Goal: Task Accomplishment & Management: Manage account settings

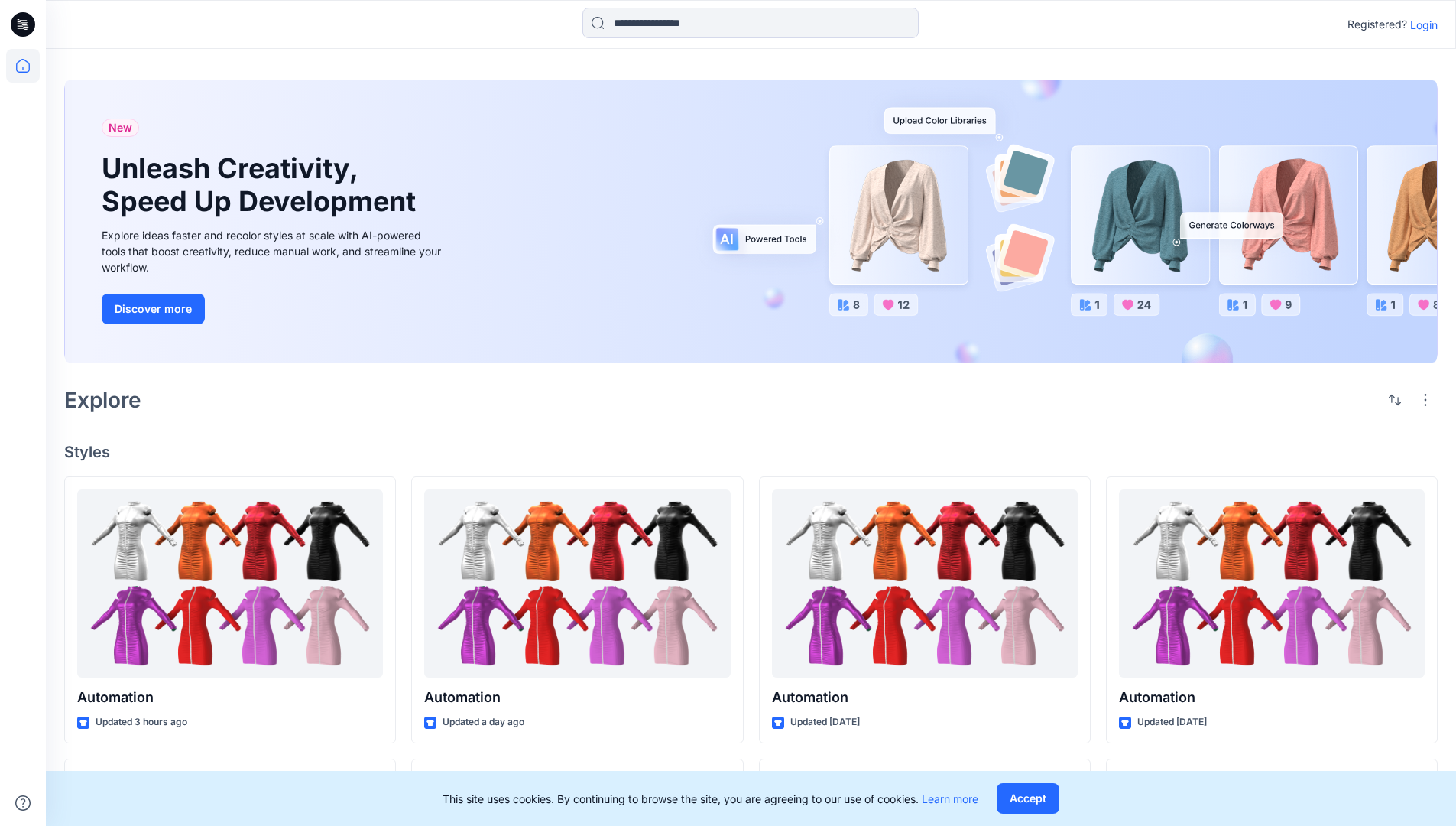
click at [1420, 24] on p "Login" at bounding box center [1424, 25] width 28 height 16
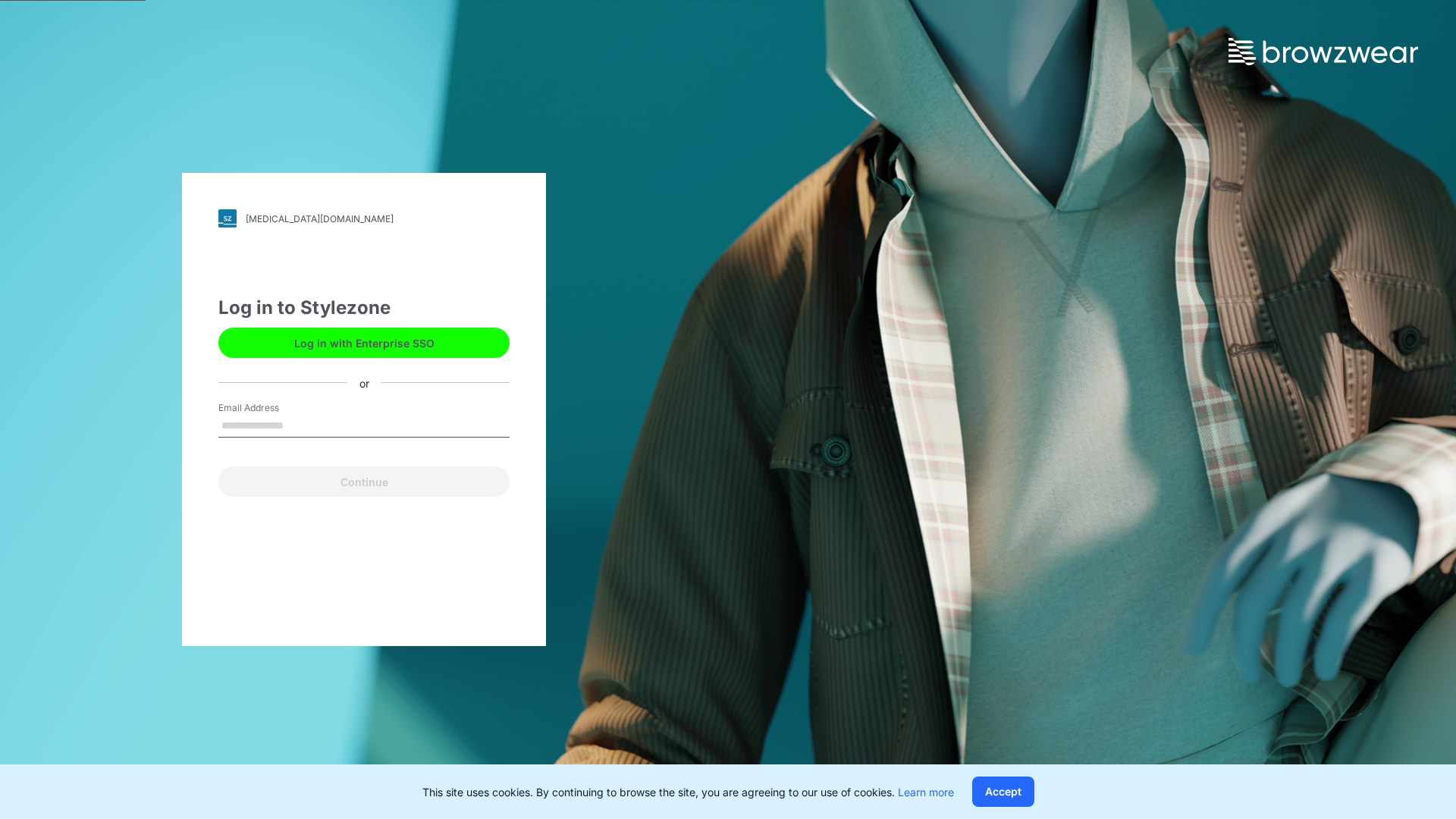
click at [300, 425] on input "Email Address" at bounding box center [364, 427] width 292 height 23
type input "**********"
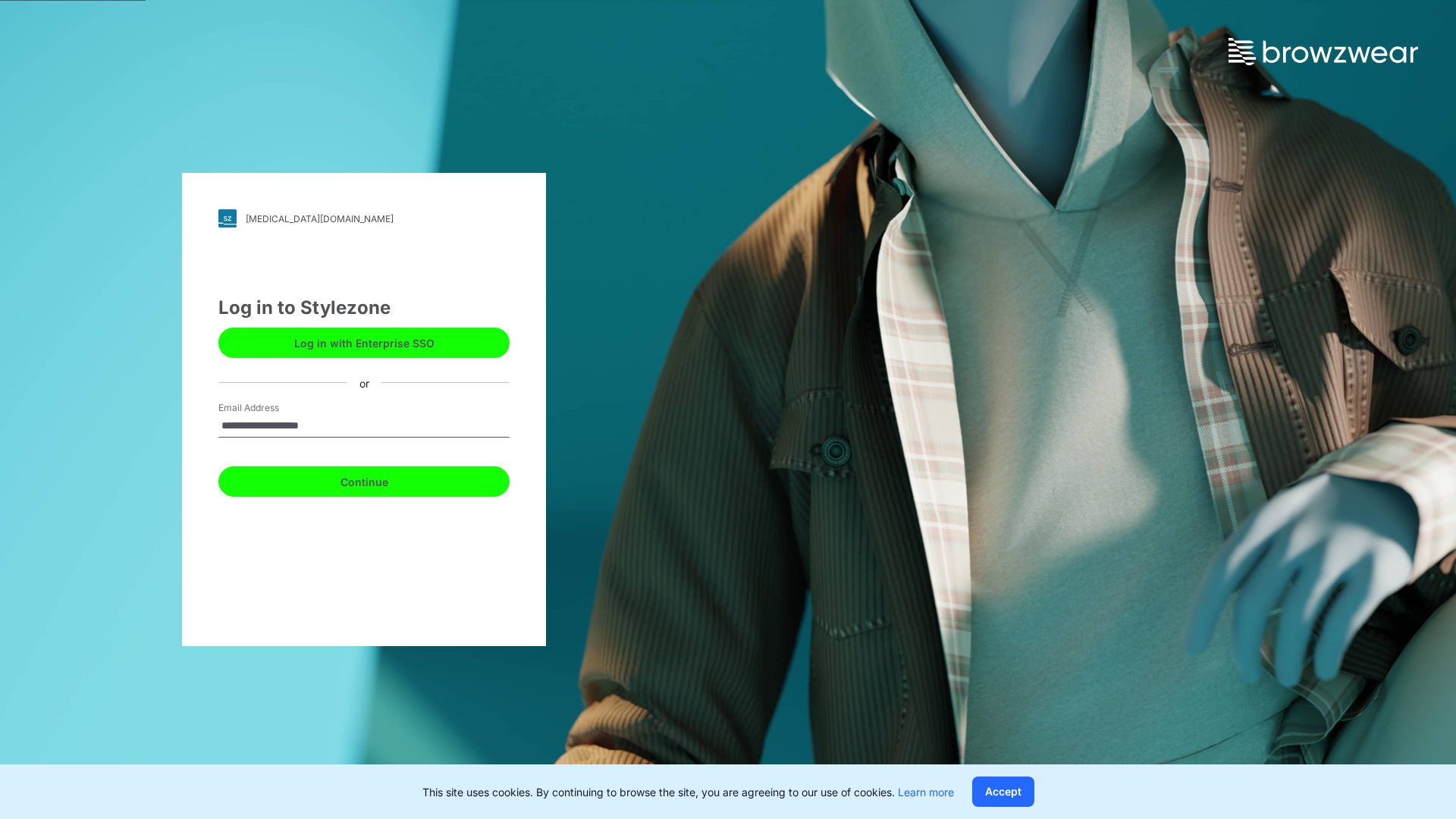
click at [381, 480] on button "Continue" at bounding box center [364, 482] width 292 height 30
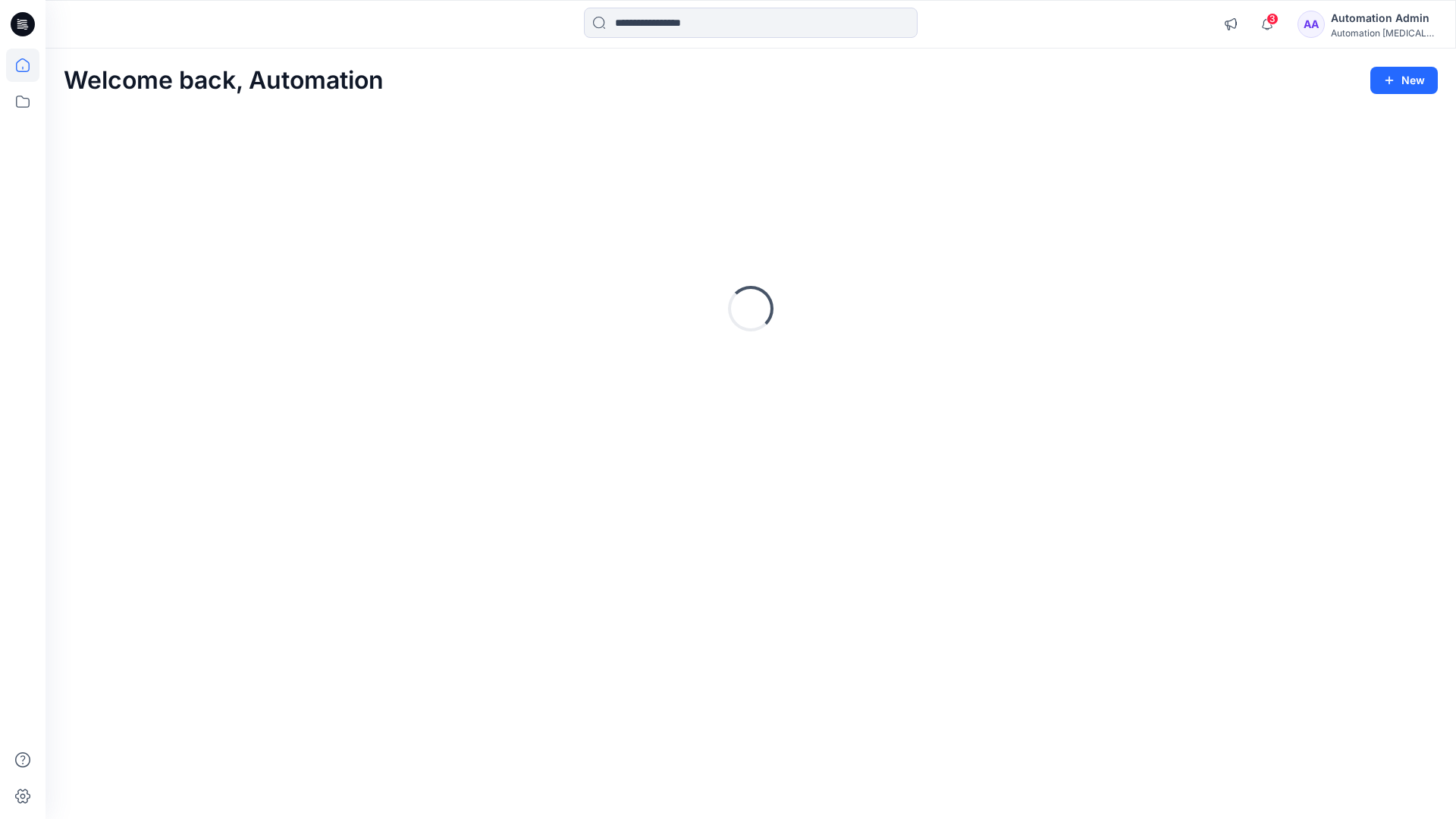
click at [29, 65] on icon at bounding box center [22, 64] width 13 height 13
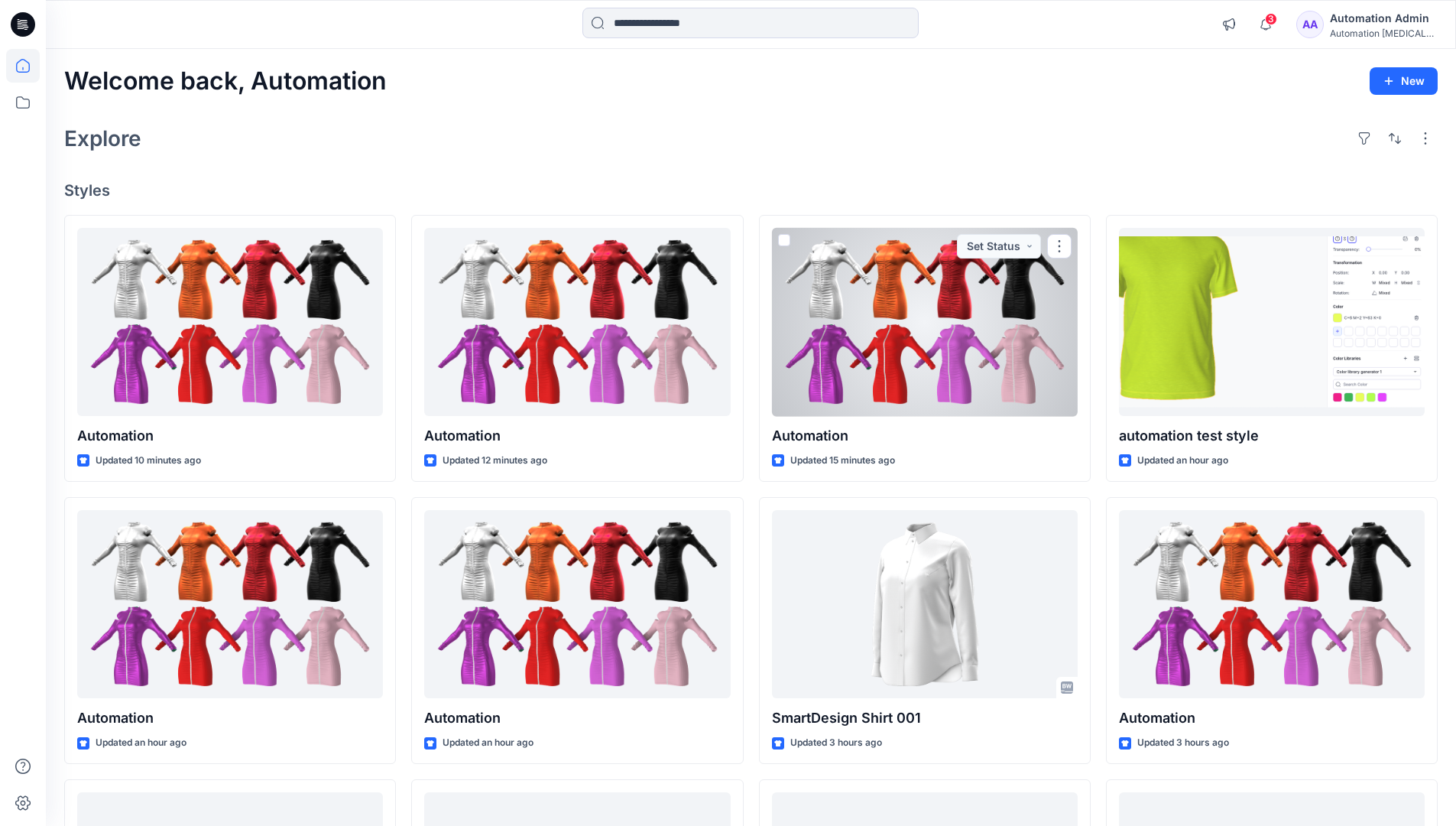
click at [1372, 36] on div "Automation [MEDICAL_DATA]..." at bounding box center [1384, 33] width 107 height 12
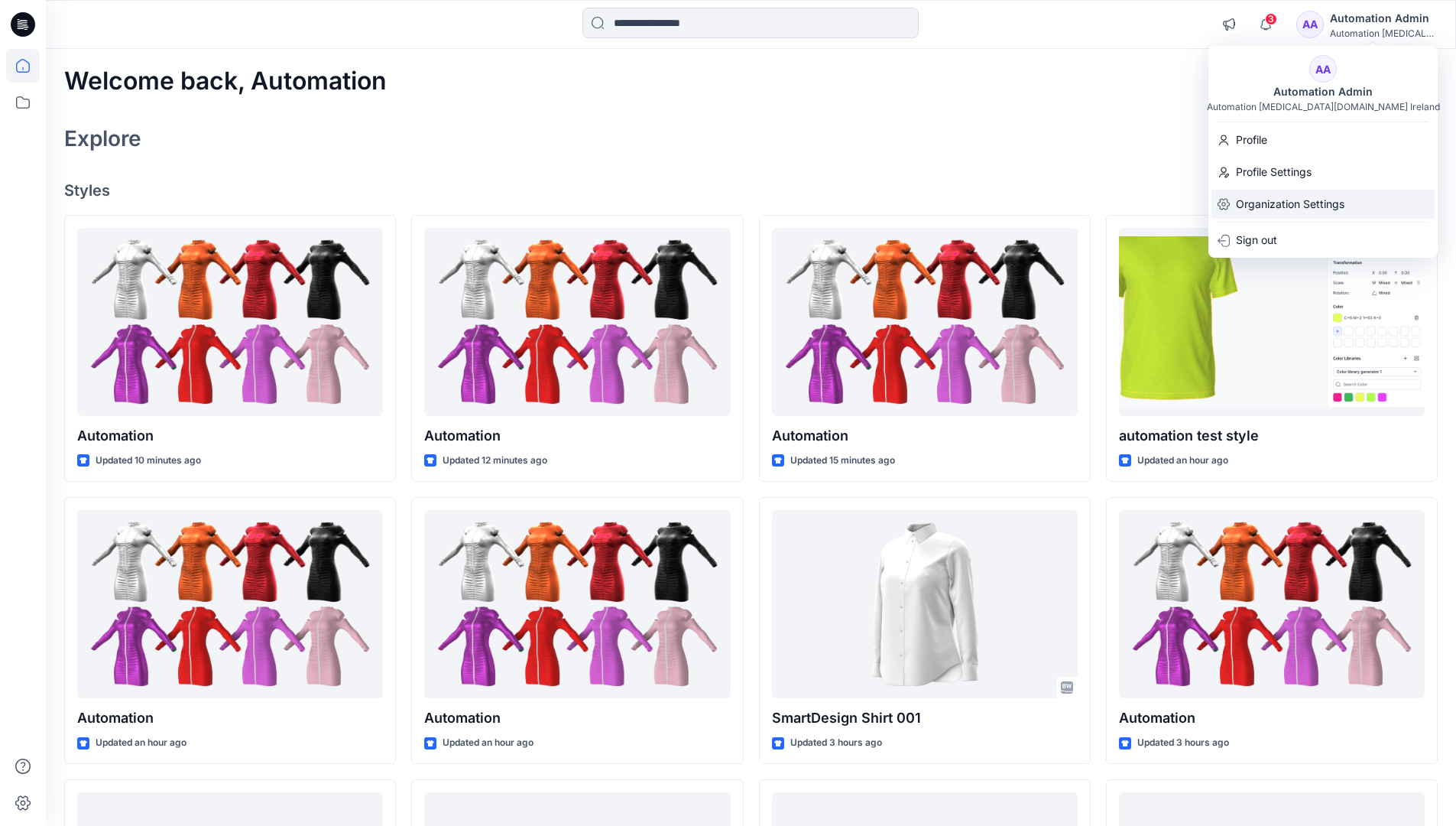
click at [1316, 209] on p "Organization Settings" at bounding box center [1290, 204] width 109 height 29
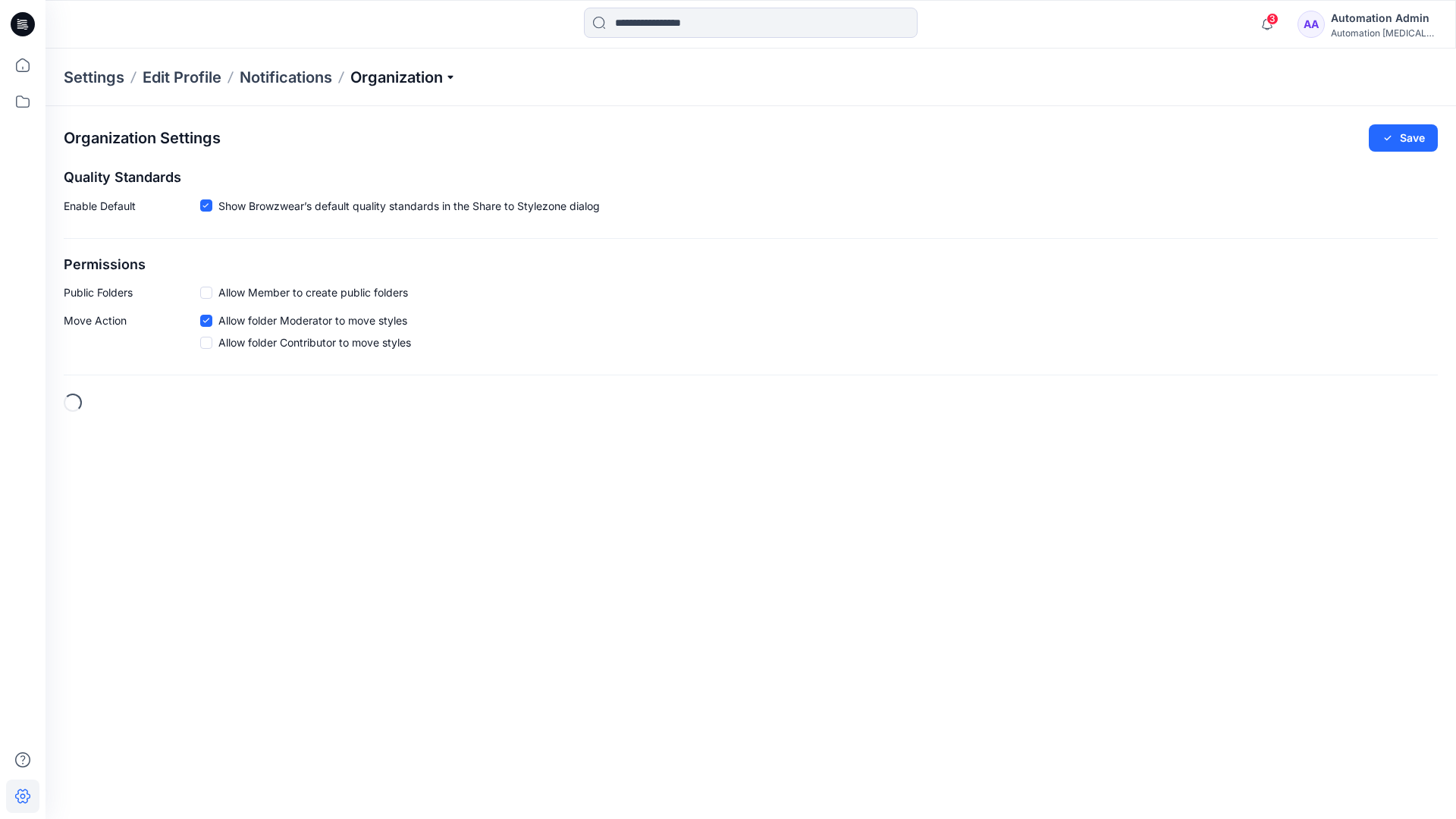
click at [444, 78] on p "Organization" at bounding box center [404, 78] width 106 height 21
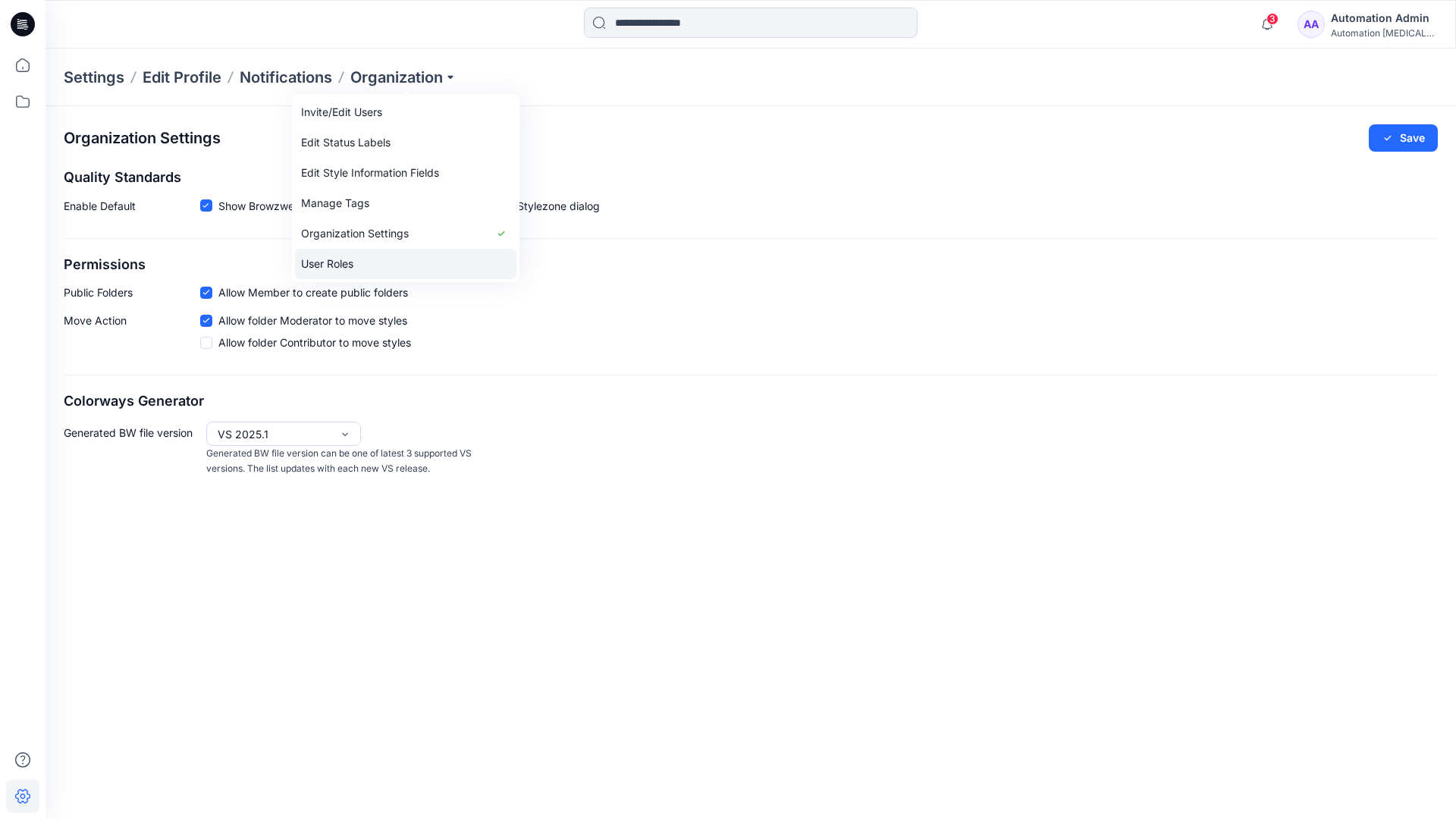
click at [412, 254] on link "User Roles" at bounding box center [406, 264] width 222 height 30
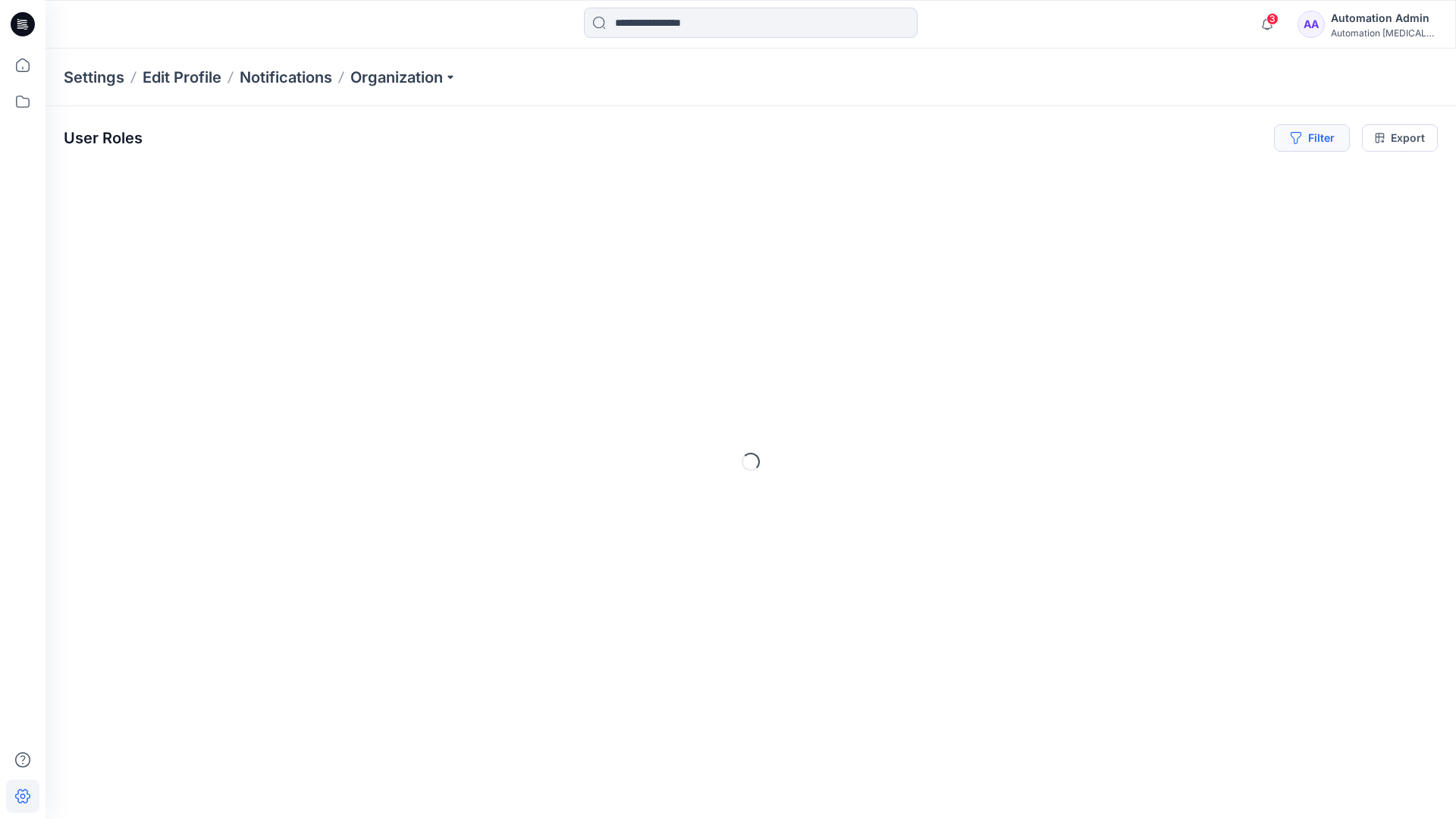
click at [1318, 135] on button "Filter" at bounding box center [1312, 138] width 76 height 27
click at [1118, 177] on div at bounding box center [1081, 178] width 156 height 19
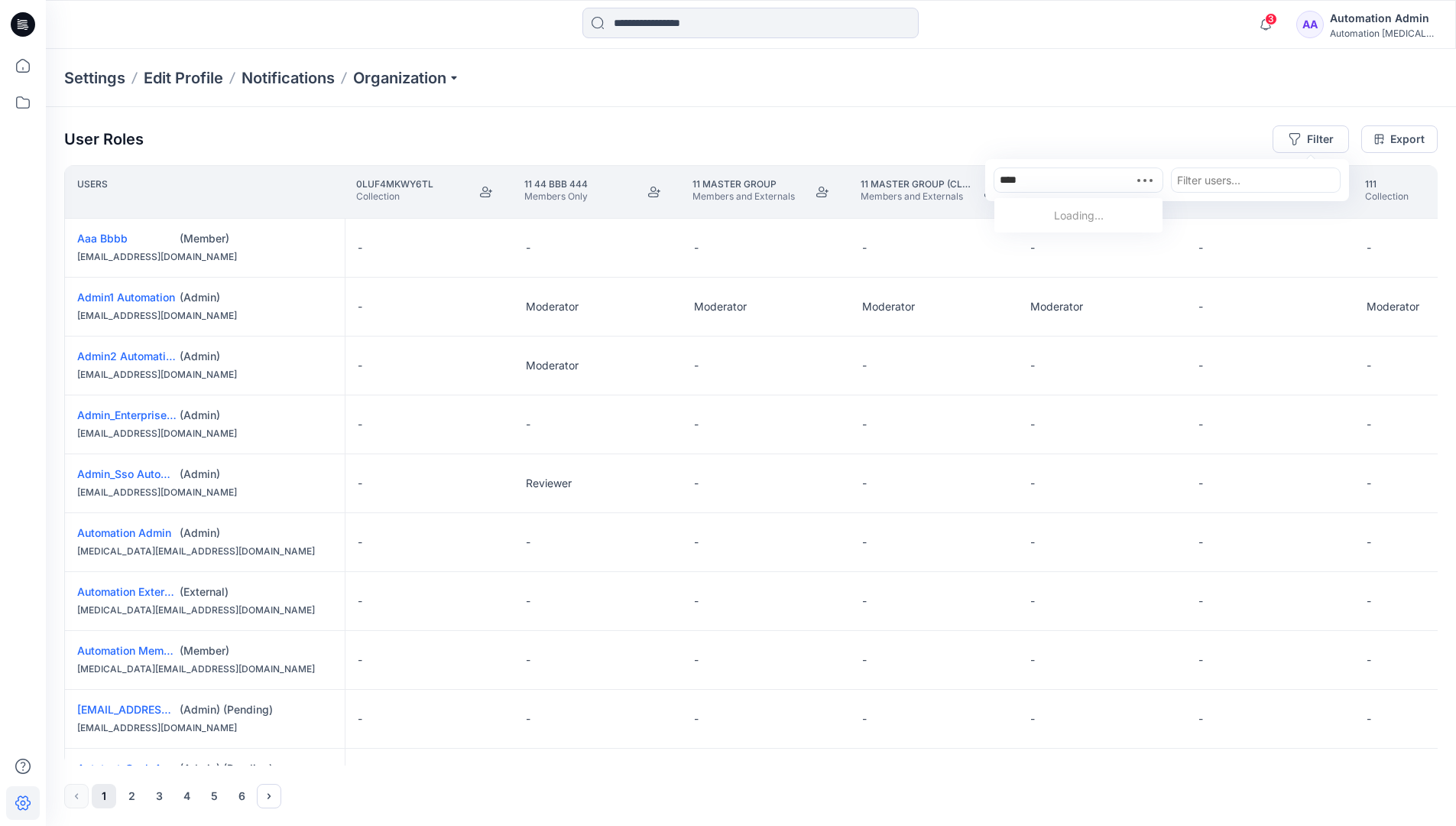
type input "*****"
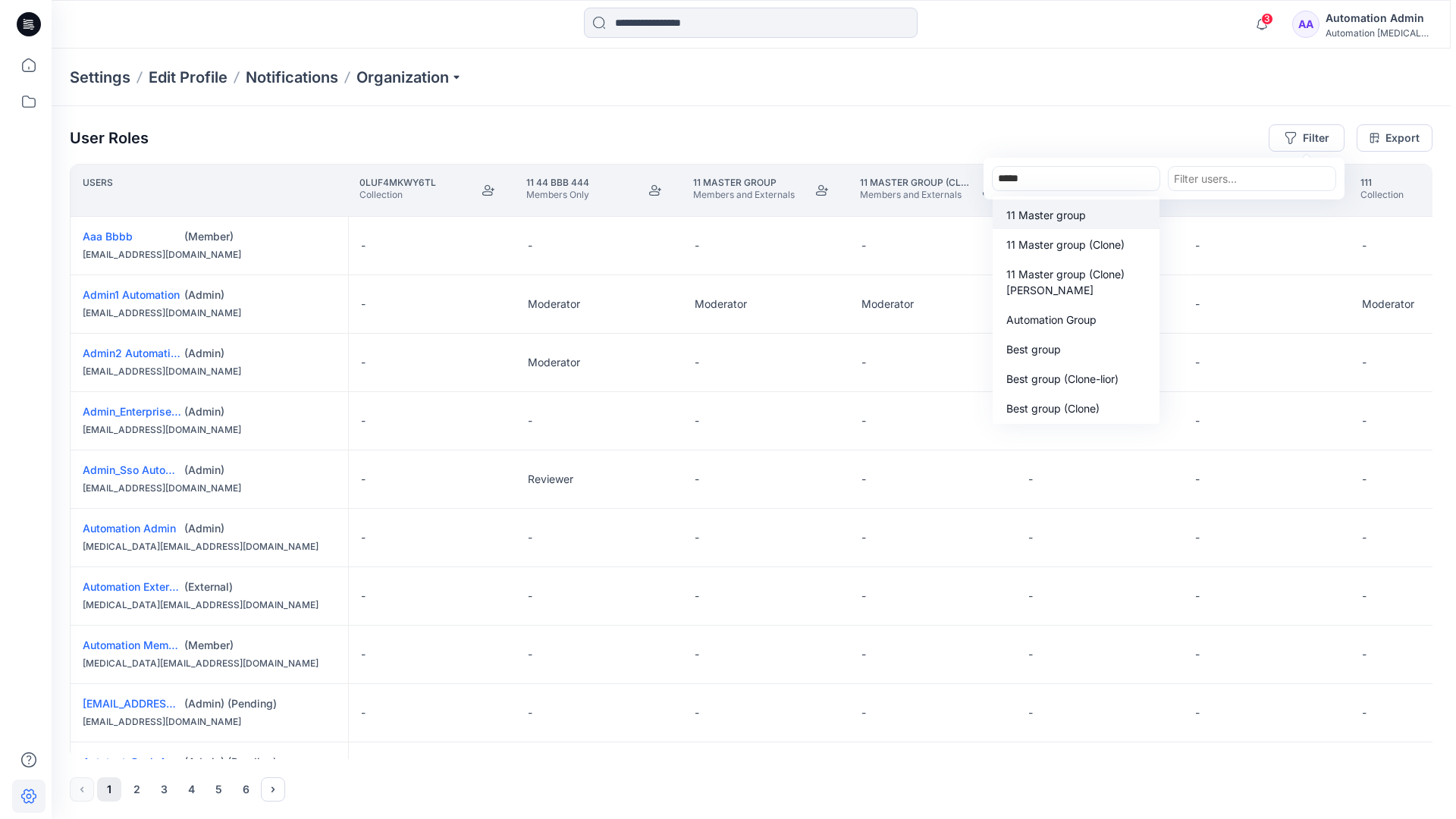
scroll to position [157, 0]
click at [1076, 324] on p "Automation Group" at bounding box center [1045, 320] width 90 height 16
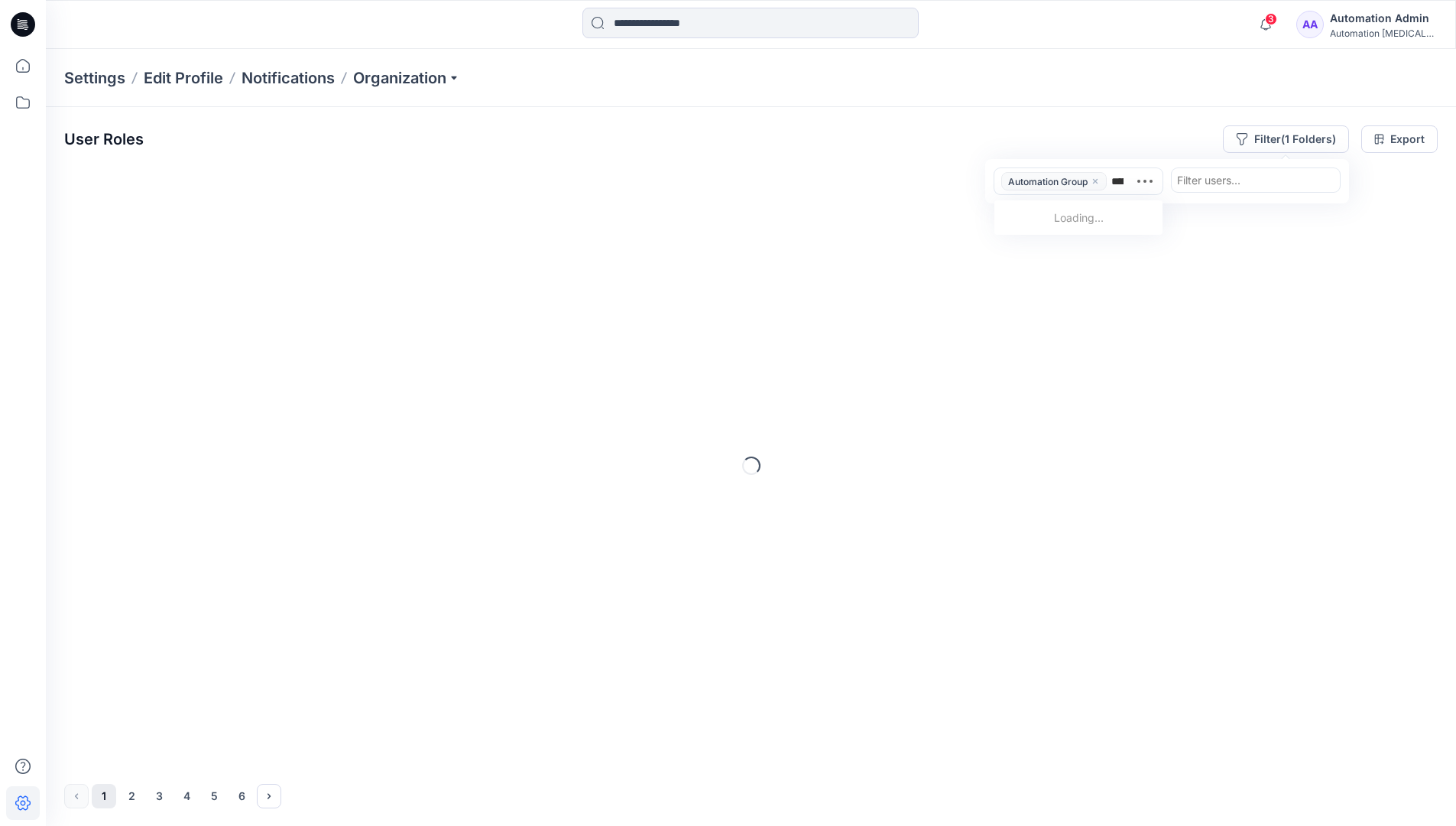
type input "******"
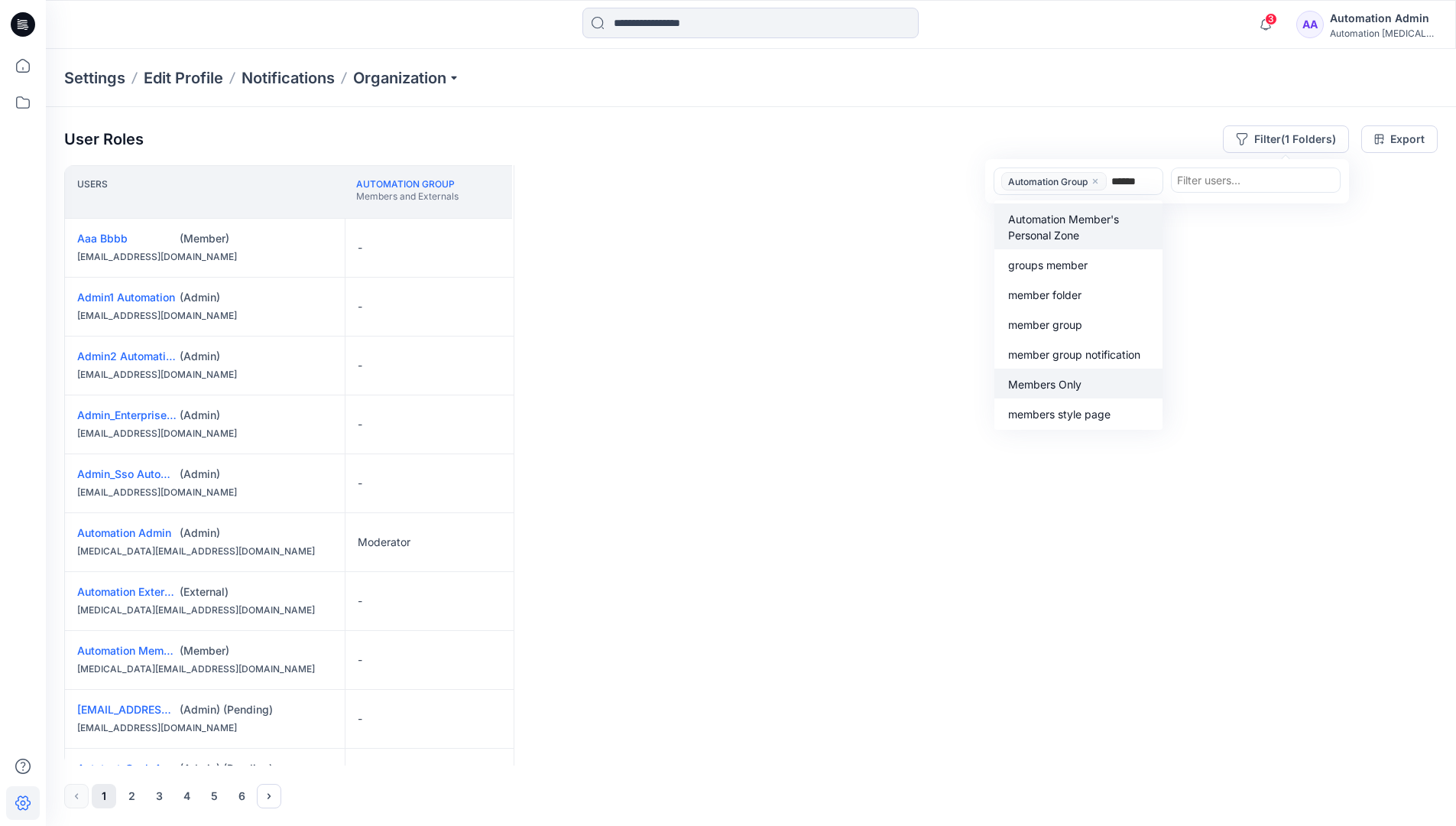
click at [1077, 380] on p "Members Only" at bounding box center [1045, 384] width 73 height 16
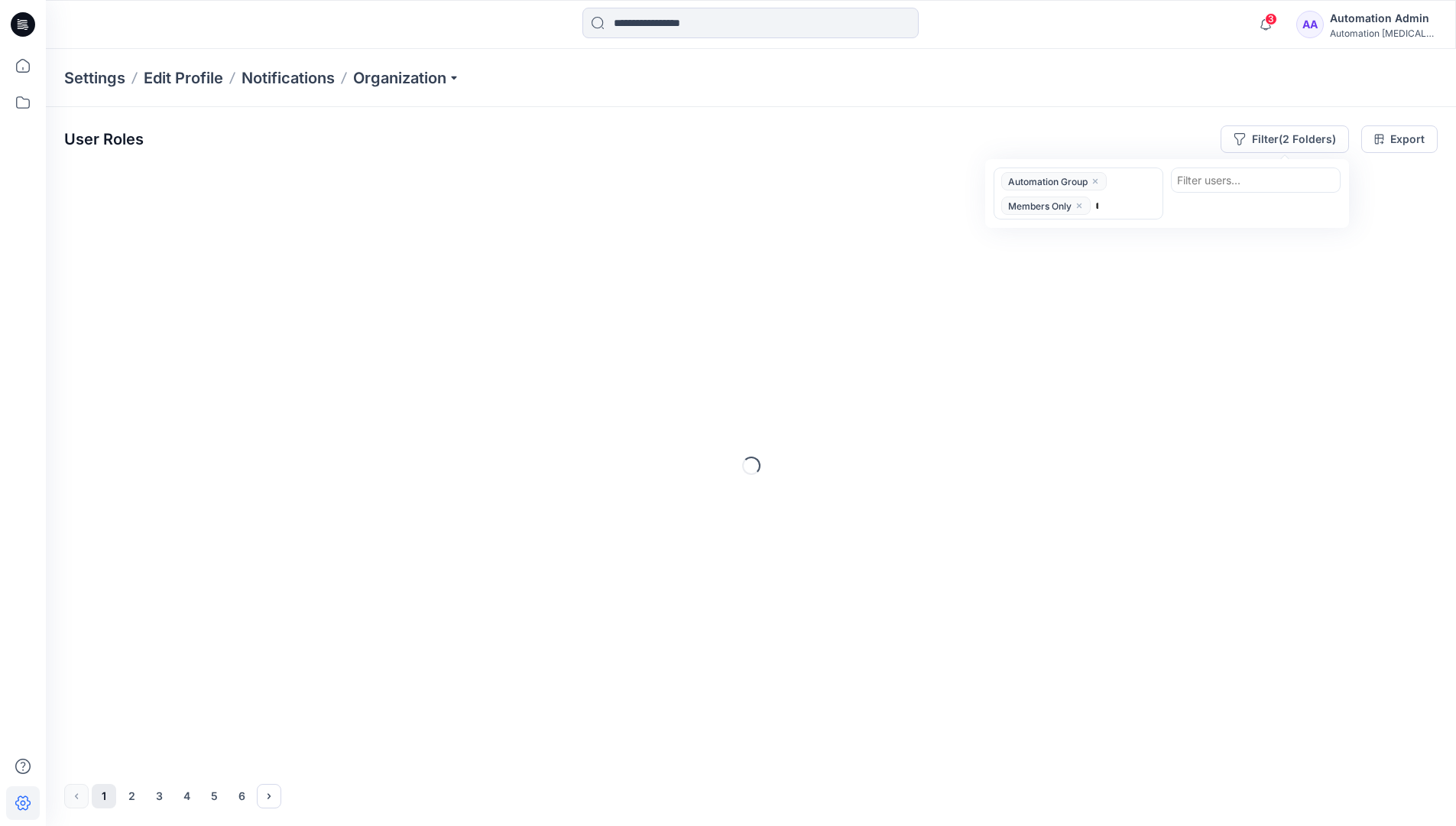
type input "*****"
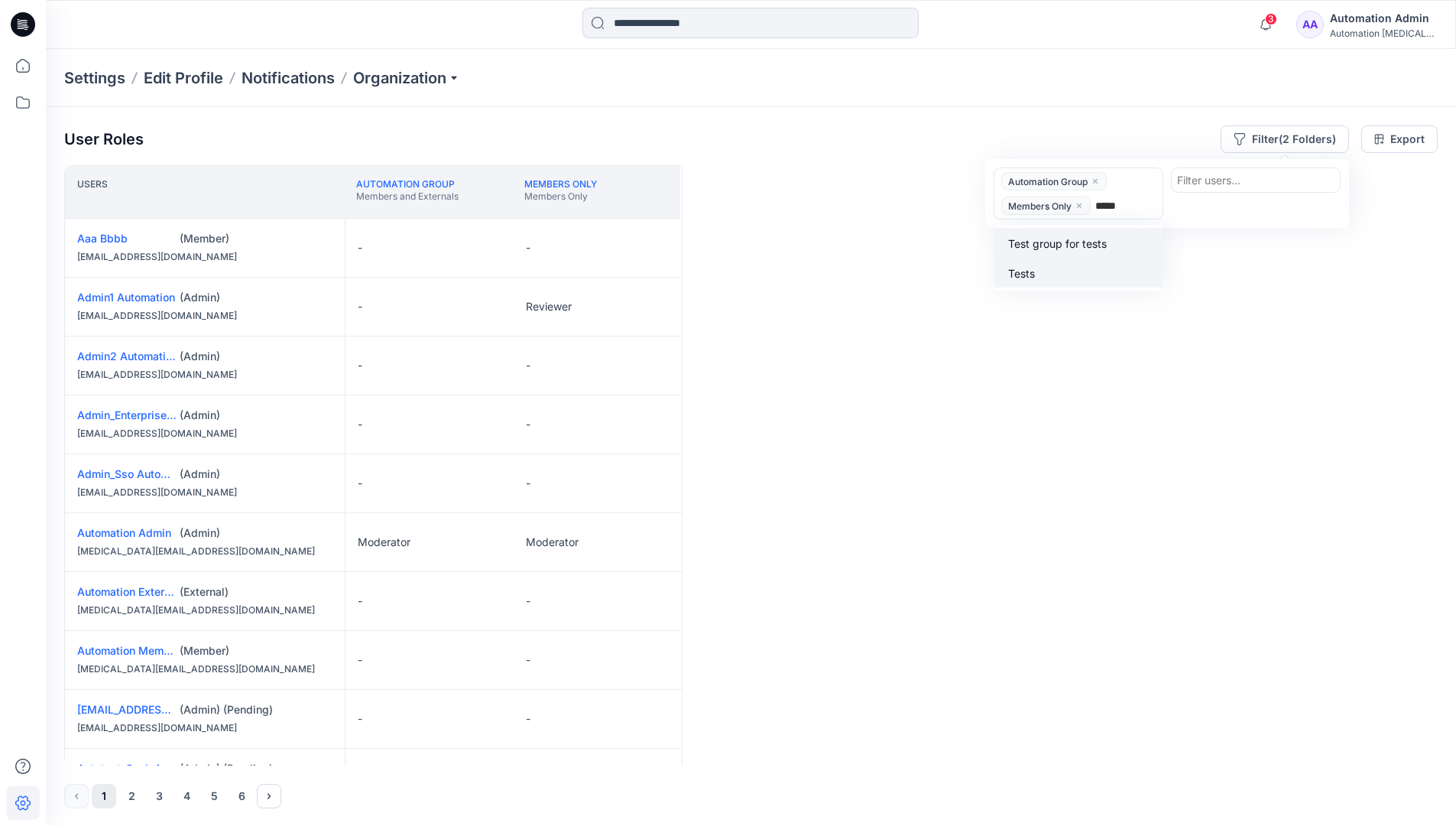
click at [1082, 265] on div "Tests" at bounding box center [1078, 273] width 150 height 18
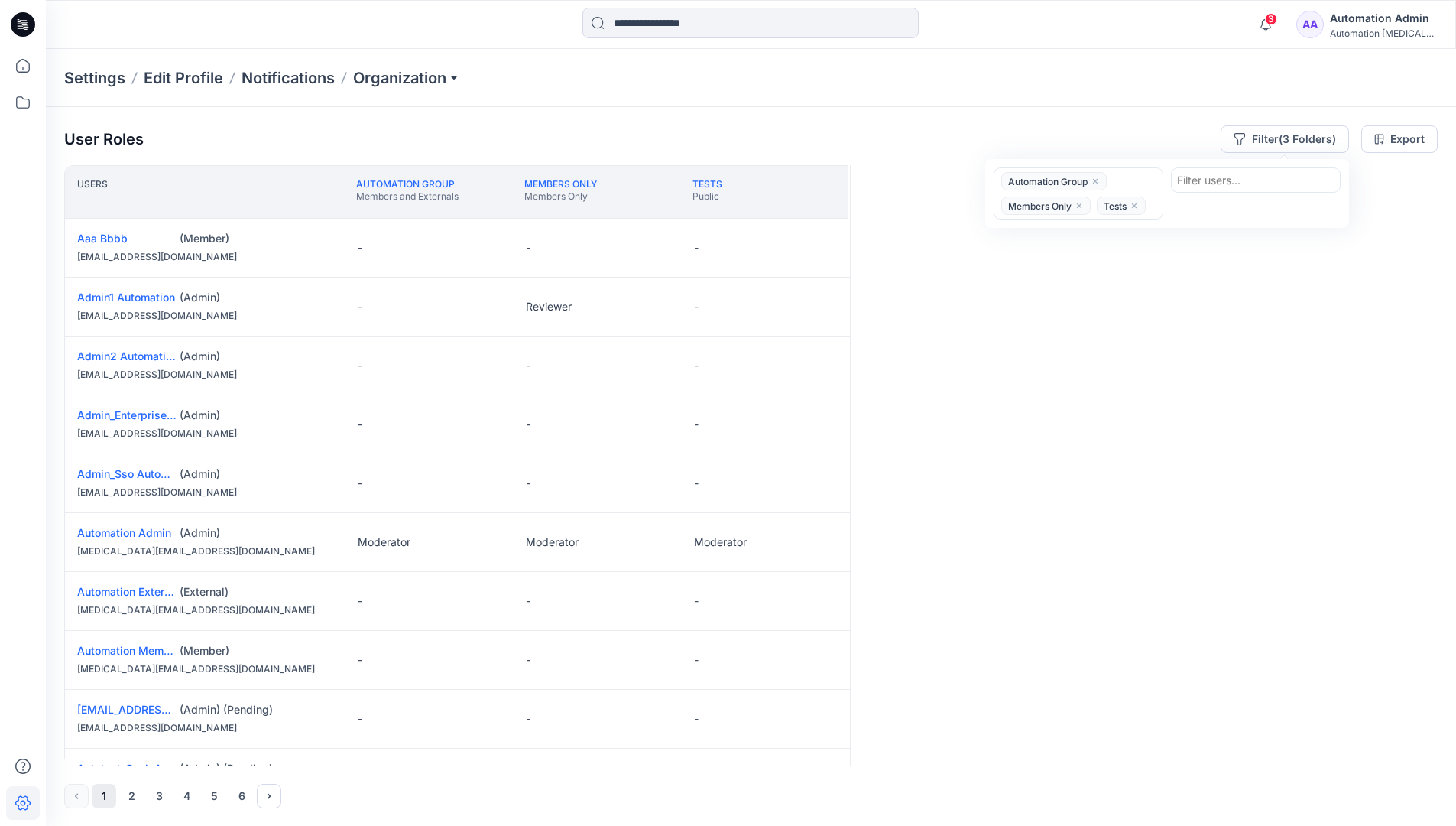
click at [1045, 258] on div "Users Automation Group Members and Externals Members Only Members Only Tests Pu…" at bounding box center [751, 465] width 1374 height 601
click at [1278, 134] on button "Filter (3 Folders)" at bounding box center [1285, 139] width 128 height 28
click at [1097, 178] on icon "close" at bounding box center [1095, 181] width 9 height 9
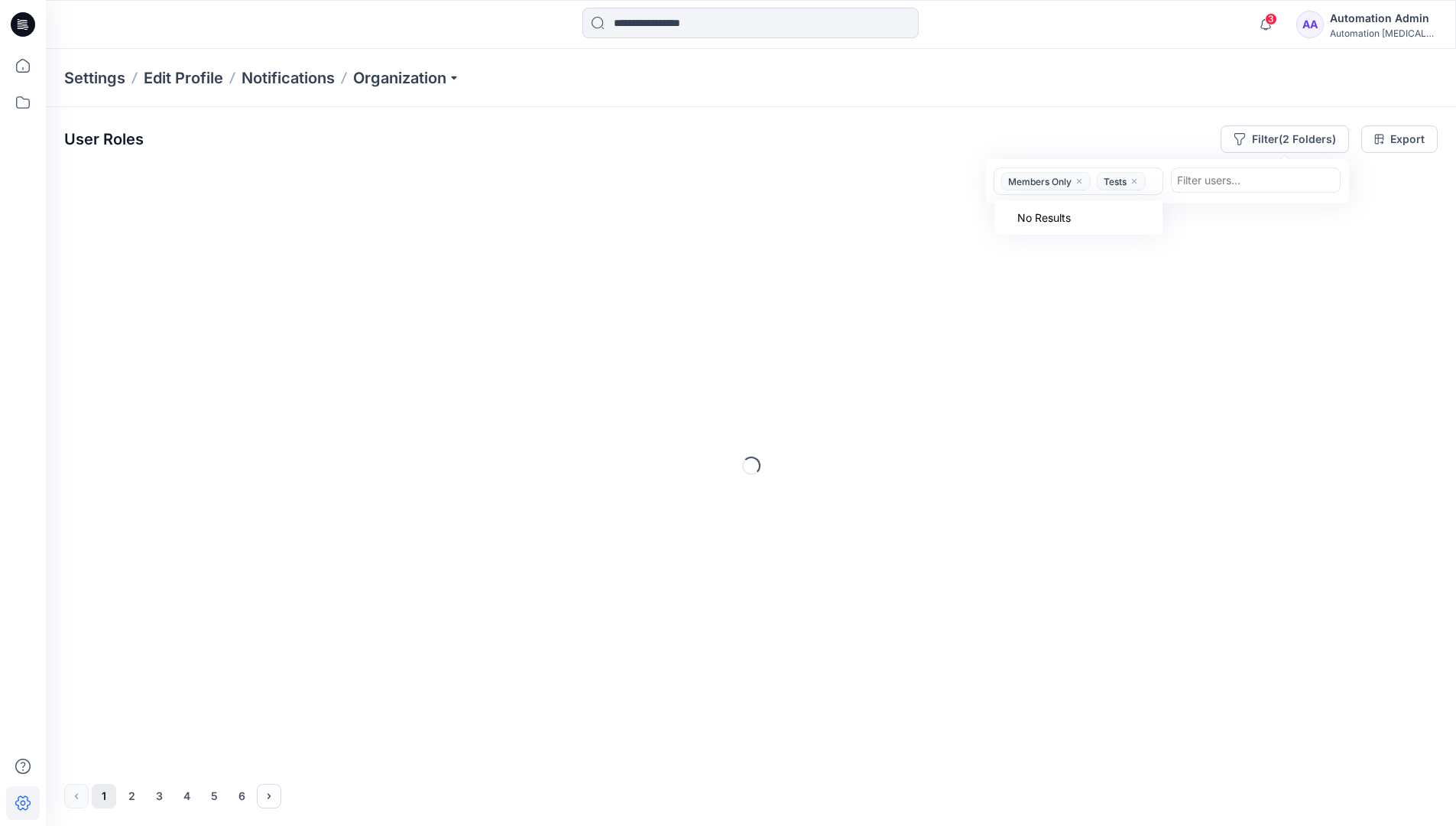
click at [1084, 183] on icon "close" at bounding box center [1079, 181] width 9 height 9
click at [1040, 182] on icon "close" at bounding box center [1038, 181] width 4 height 4
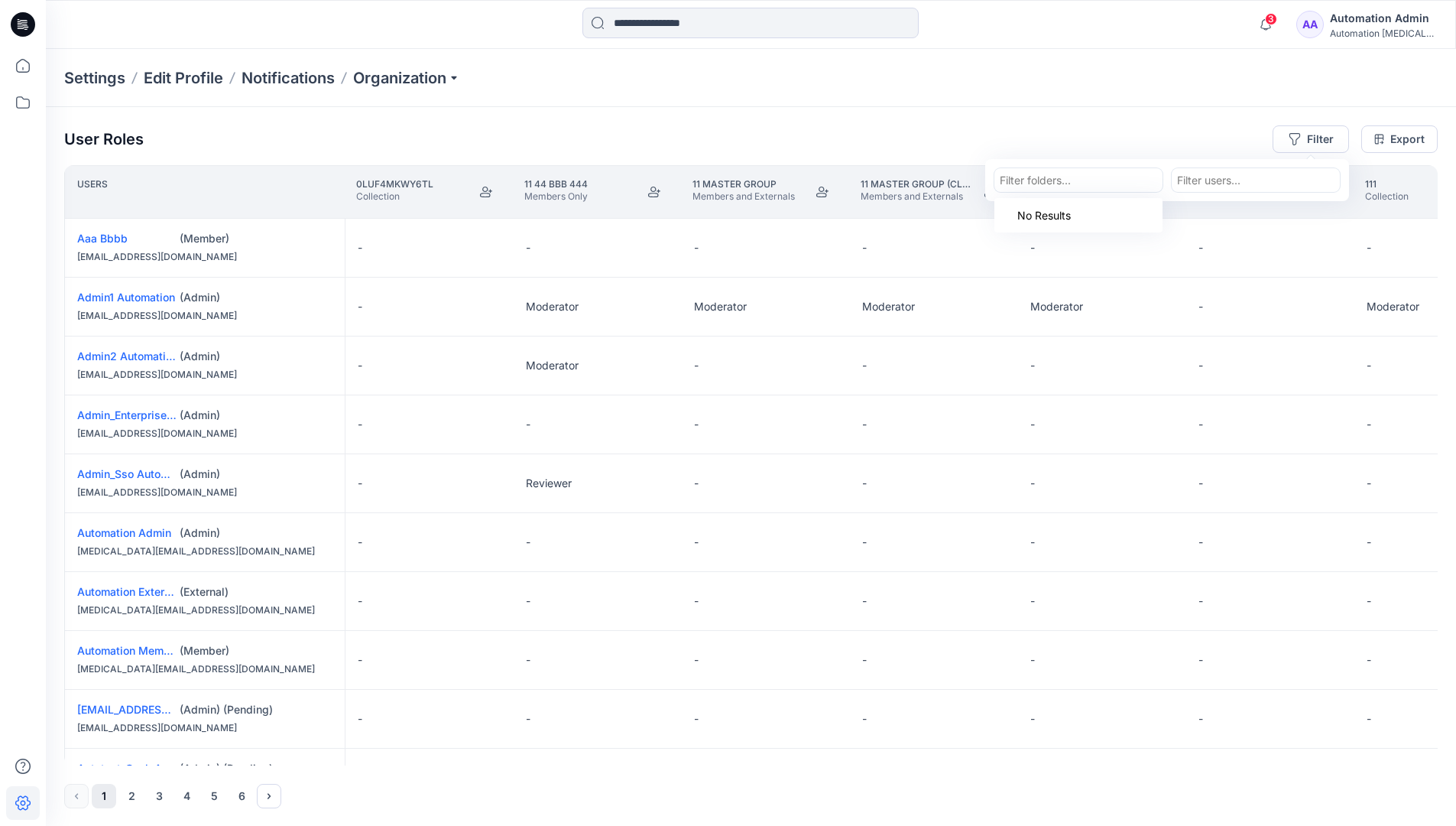
click at [1236, 86] on div "Settings Edit Profile Notifications Organization" at bounding box center [752, 78] width 1411 height 58
click at [1126, 128] on div "User Roles Filter Export" at bounding box center [751, 139] width 1374 height 28
click at [1364, 24] on div "Automation Admin" at bounding box center [1384, 18] width 107 height 19
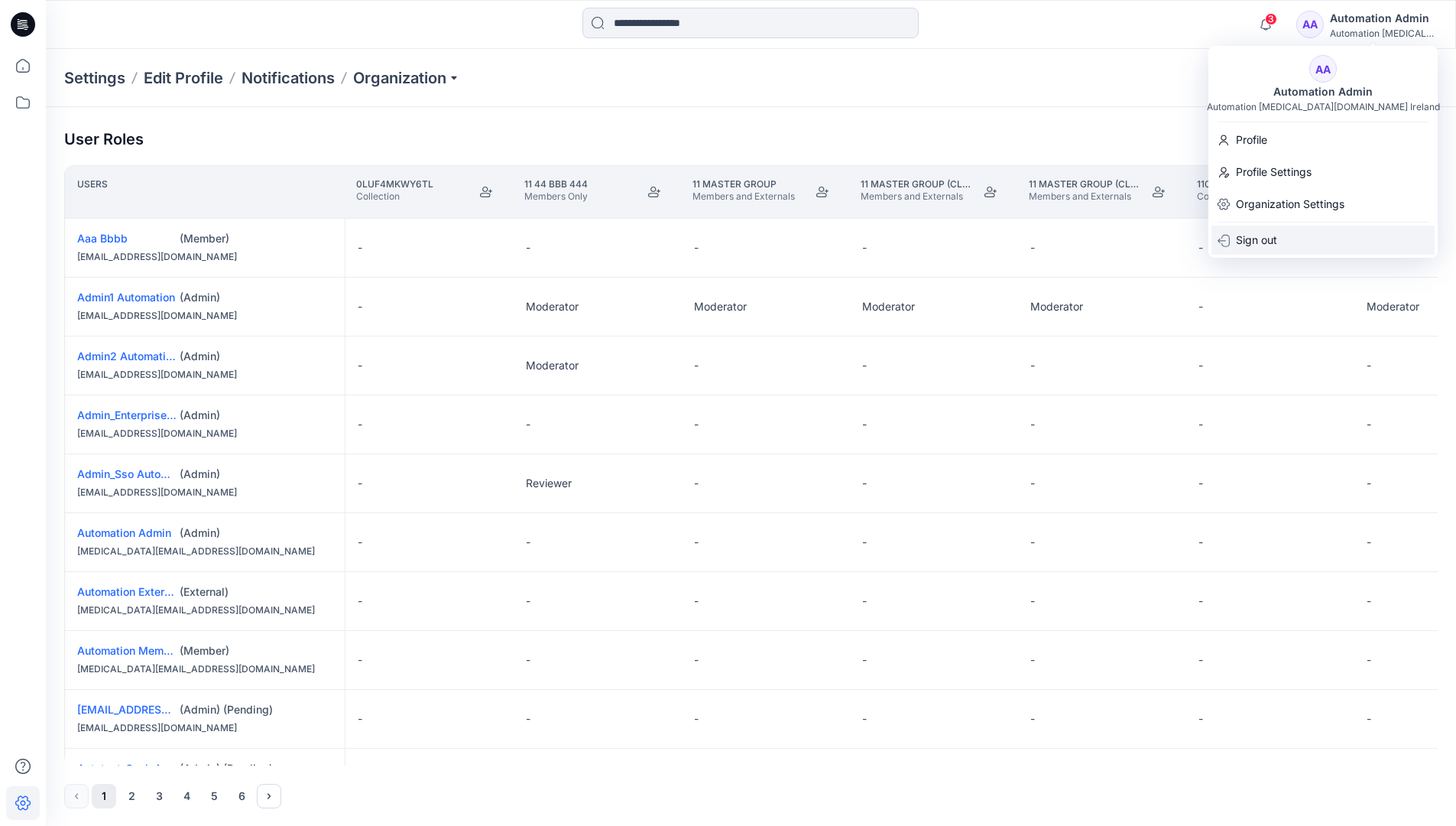
click at [1301, 243] on div "Sign out" at bounding box center [1323, 240] width 224 height 29
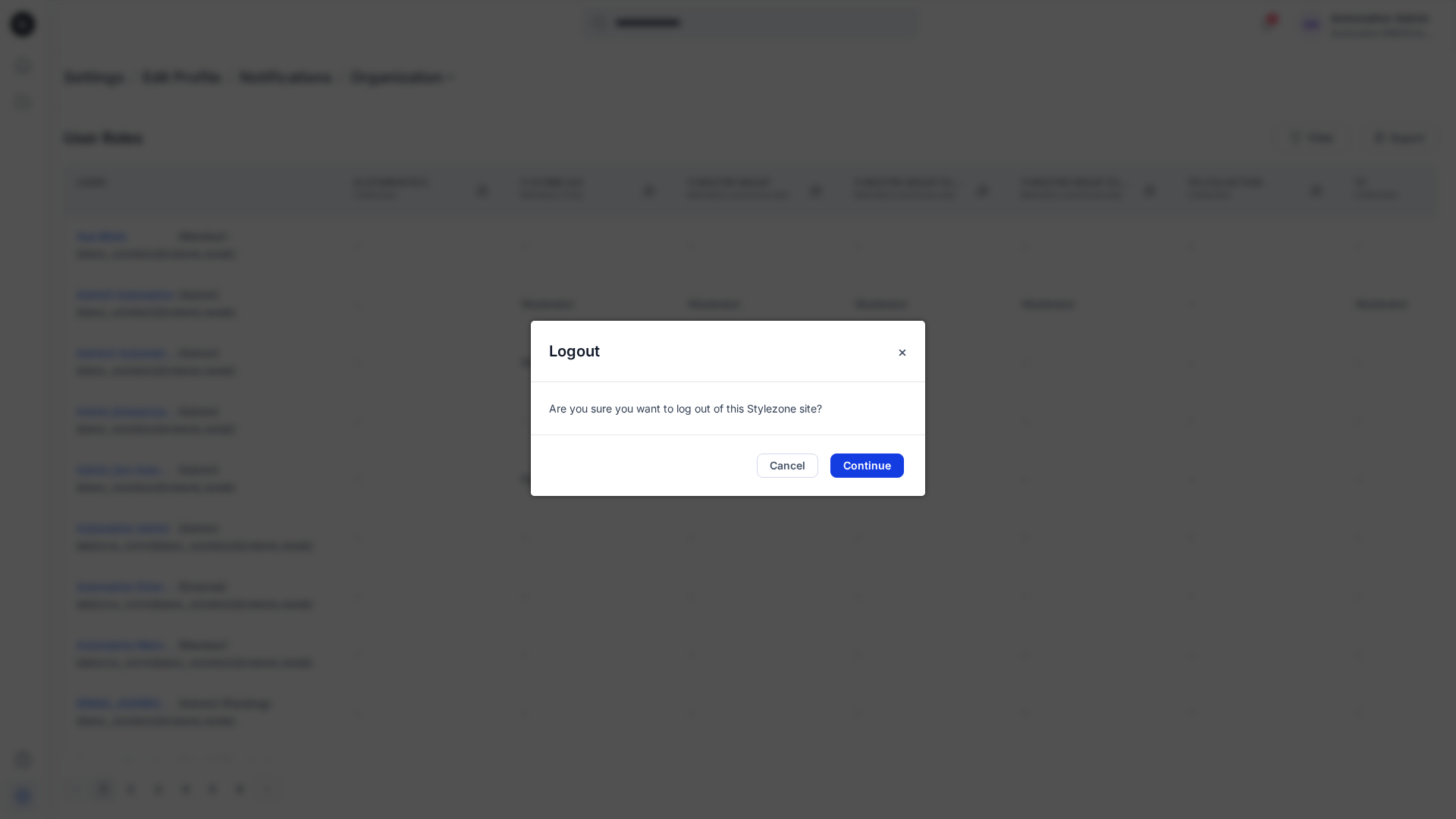
click at [883, 464] on button "Continue" at bounding box center [867, 465] width 73 height 24
